Goal: Check status: Check status

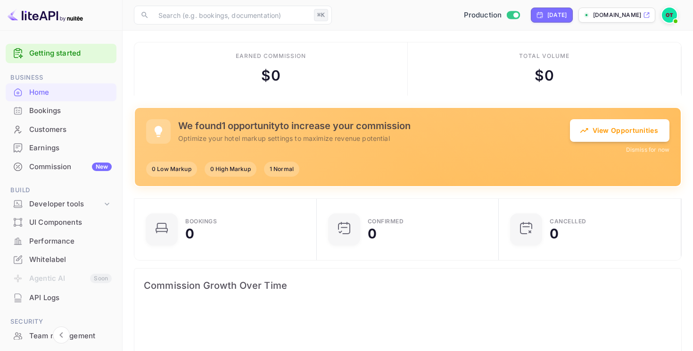
scroll to position [122, 0]
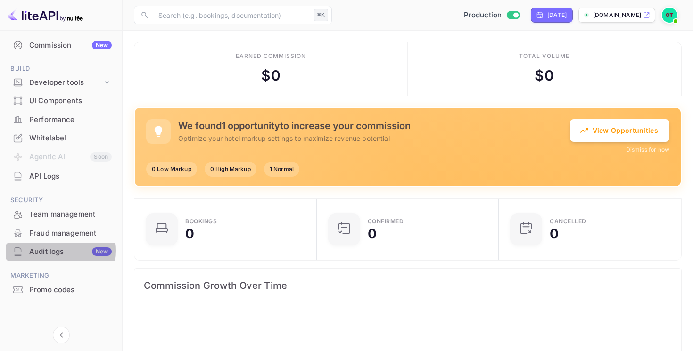
click at [52, 251] on div "Audit logs New" at bounding box center [70, 252] width 83 height 11
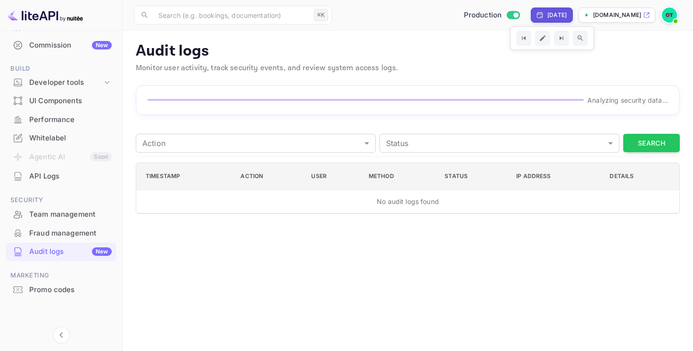
click at [558, 11] on div "Yesterday" at bounding box center [557, 15] width 19 height 8
select select "8"
select select "2025"
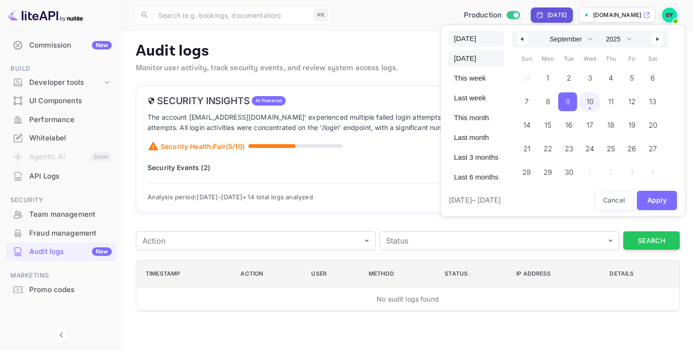
click at [479, 37] on span "[DATE]" at bounding box center [476, 39] width 56 height 16
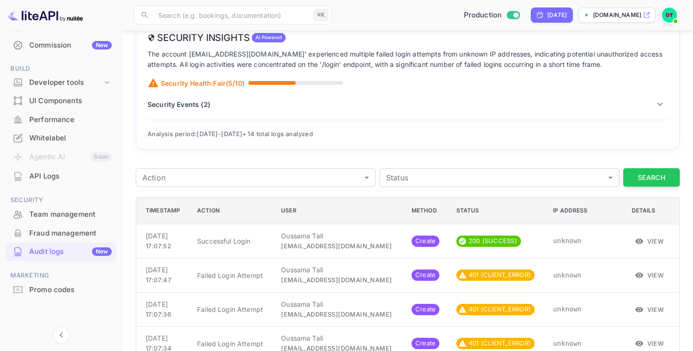
scroll to position [107, 0]
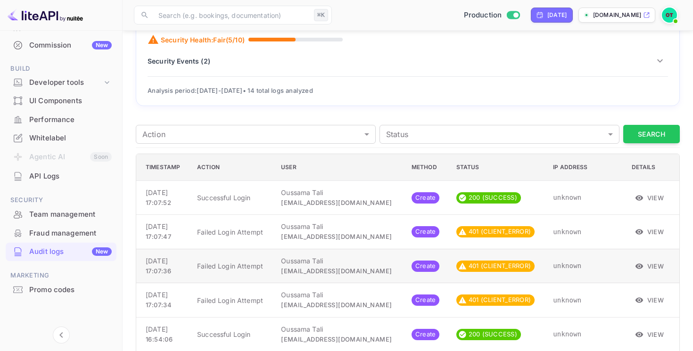
click at [637, 262] on icon "button" at bounding box center [639, 266] width 8 height 8
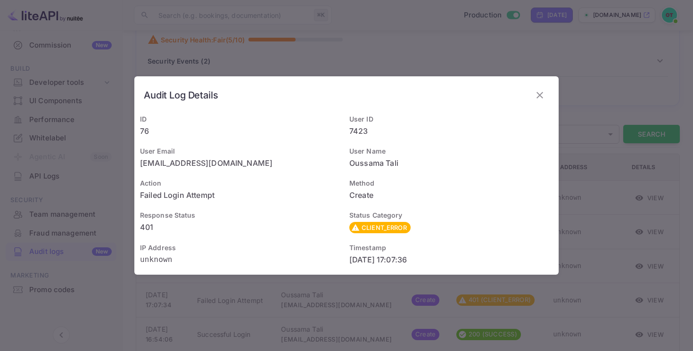
click at [544, 92] on icon "button" at bounding box center [539, 95] width 11 height 11
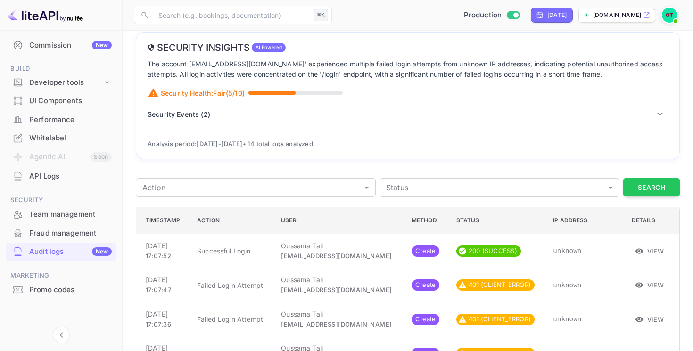
scroll to position [0, 0]
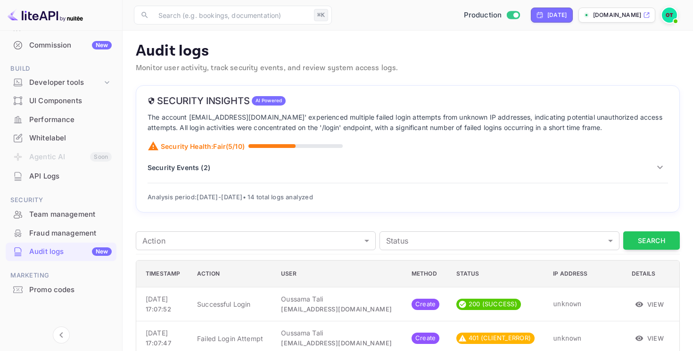
click at [191, 168] on p "Security Events ( 2 )" at bounding box center [179, 168] width 63 height 10
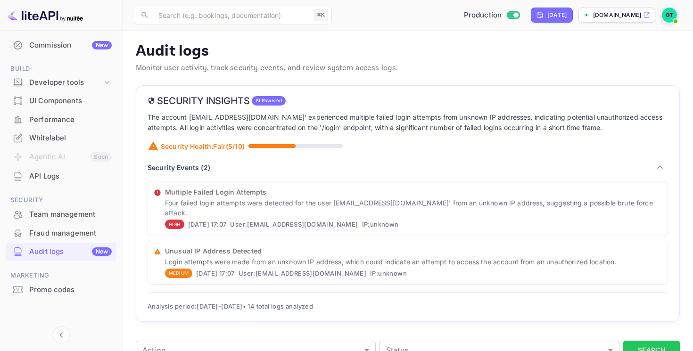
click at [191, 168] on p "Security Events ( 2 )" at bounding box center [179, 168] width 63 height 10
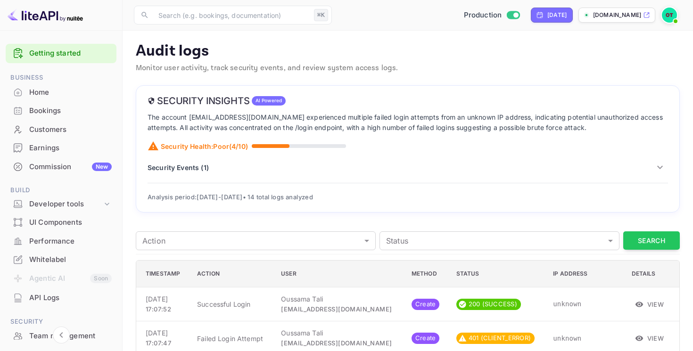
click at [190, 171] on p "Security Events ( 1 )" at bounding box center [178, 168] width 61 height 10
